Goal: Browse casually

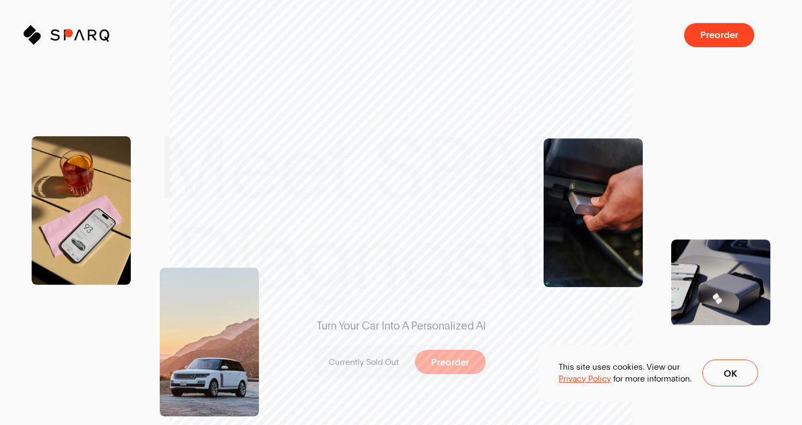
click at [69, 32] on icon "Sparq" at bounding box center [93, 35] width 86 height 20
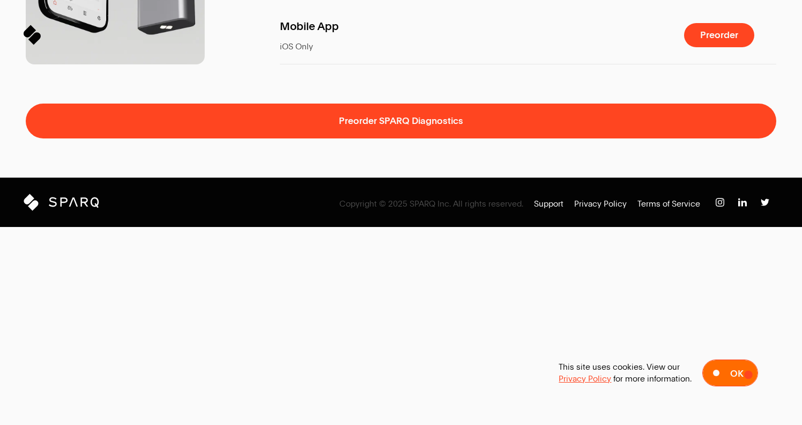
click at [749, 374] on span at bounding box center [730, 373] width 55 height 26
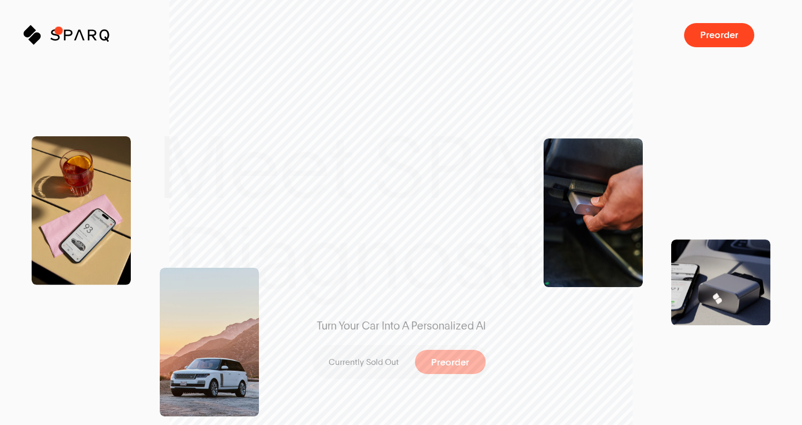
click at [62, 30] on icon "Sparq" at bounding box center [93, 35] width 86 height 20
click at [32, 38] on icon at bounding box center [33, 39] width 11 height 11
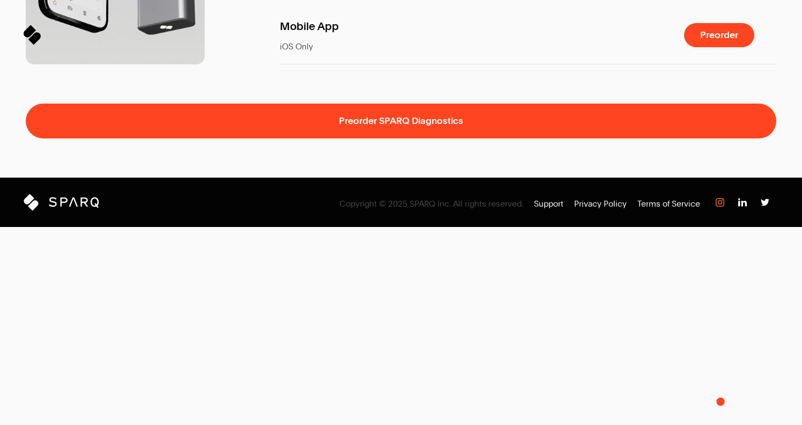
click at [721, 206] on img at bounding box center [720, 202] width 9 height 9
